Goal: Transaction & Acquisition: Book appointment/travel/reservation

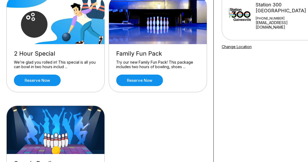
scroll to position [62, 0]
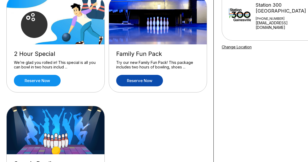
click at [144, 81] on link "Reserve now" at bounding box center [139, 81] width 47 height 12
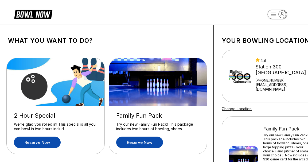
click at [51, 144] on link "Reserve now" at bounding box center [37, 143] width 47 height 12
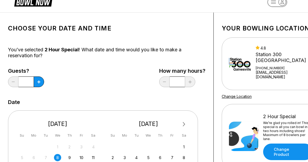
scroll to position [17, 0]
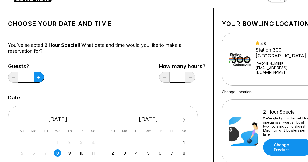
click at [26, 78] on input "*" at bounding box center [25, 77] width 15 height 11
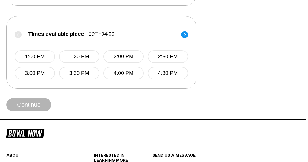
scroll to position [220, 2]
click at [45, 57] on button "1:00 PM" at bounding box center [34, 56] width 40 height 13
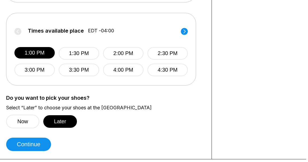
scroll to position [224, 2]
